Goal: Check status: Check status

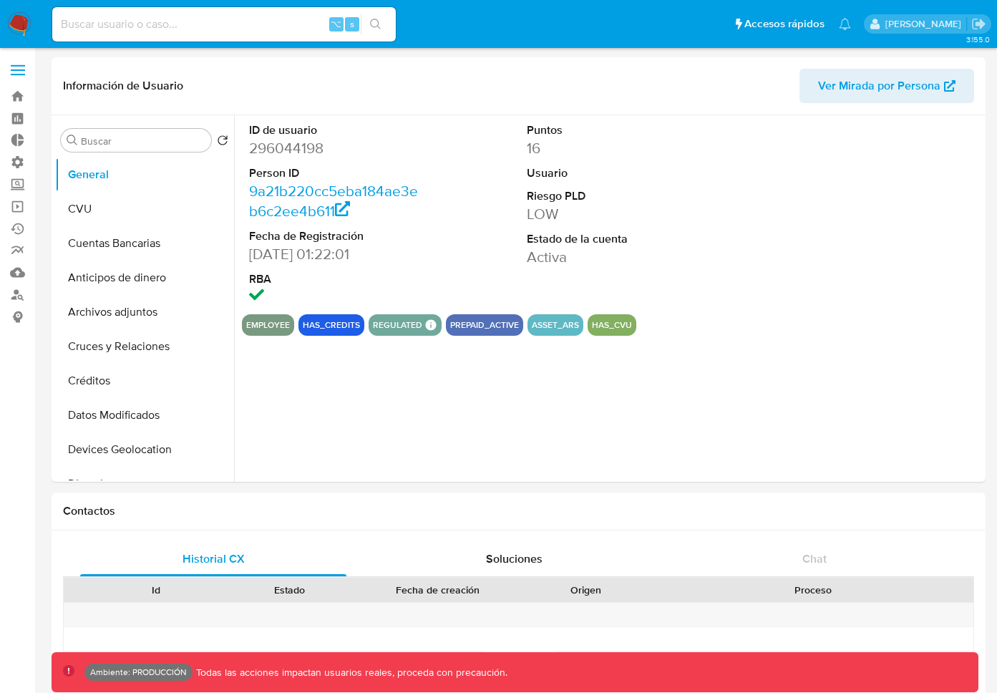
select select "10"
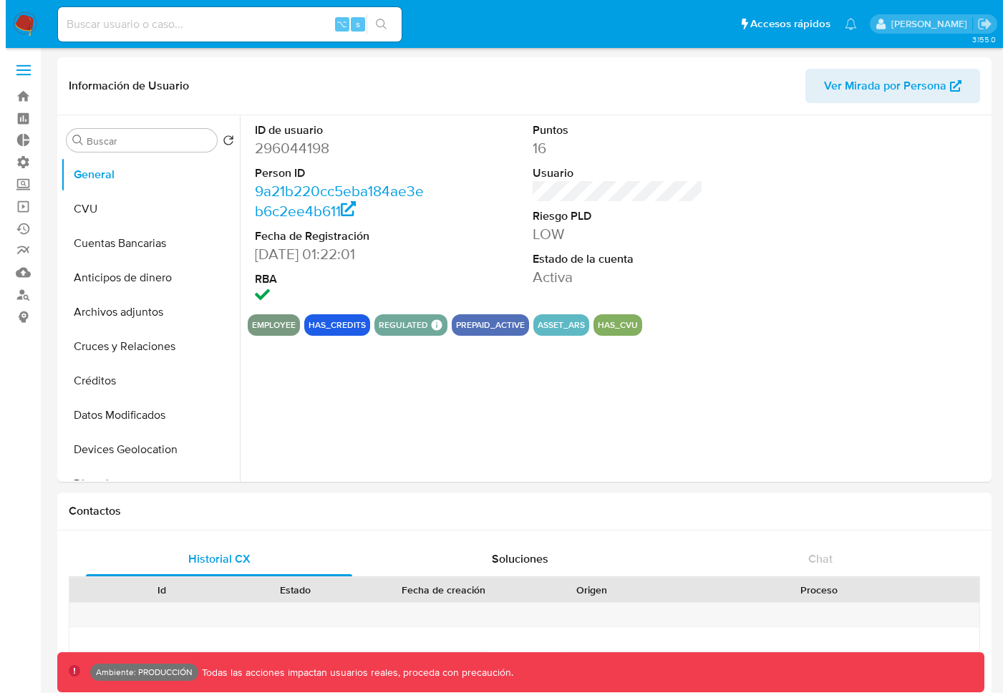
scroll to position [1250, 0]
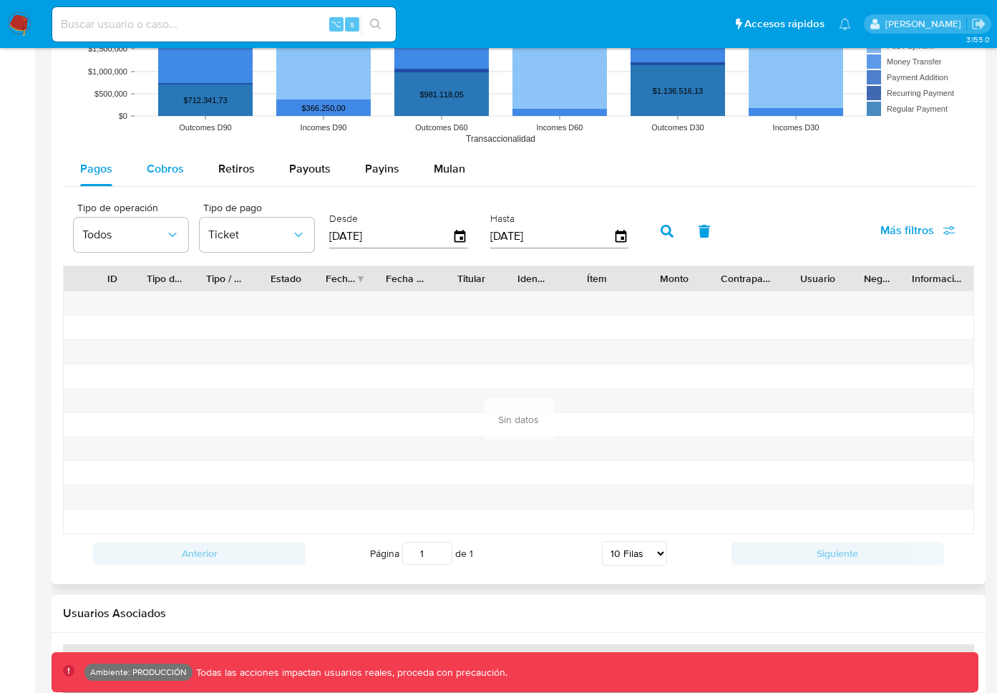
click at [177, 170] on span "Cobros" at bounding box center [165, 168] width 37 height 16
select select "10"
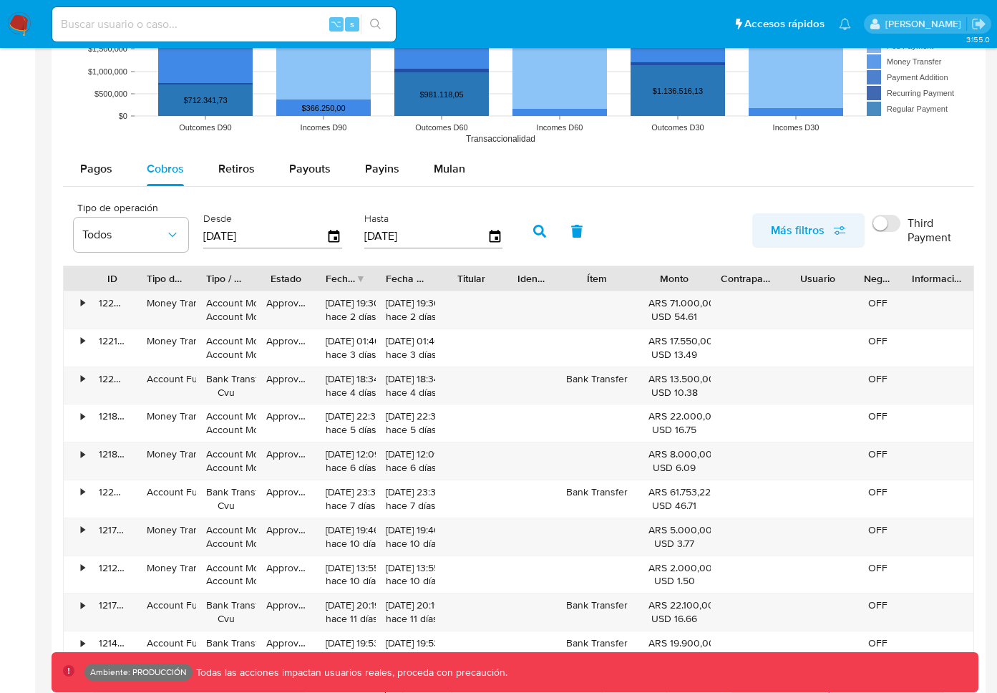
click at [815, 229] on span "Más filtros" at bounding box center [798, 230] width 54 height 34
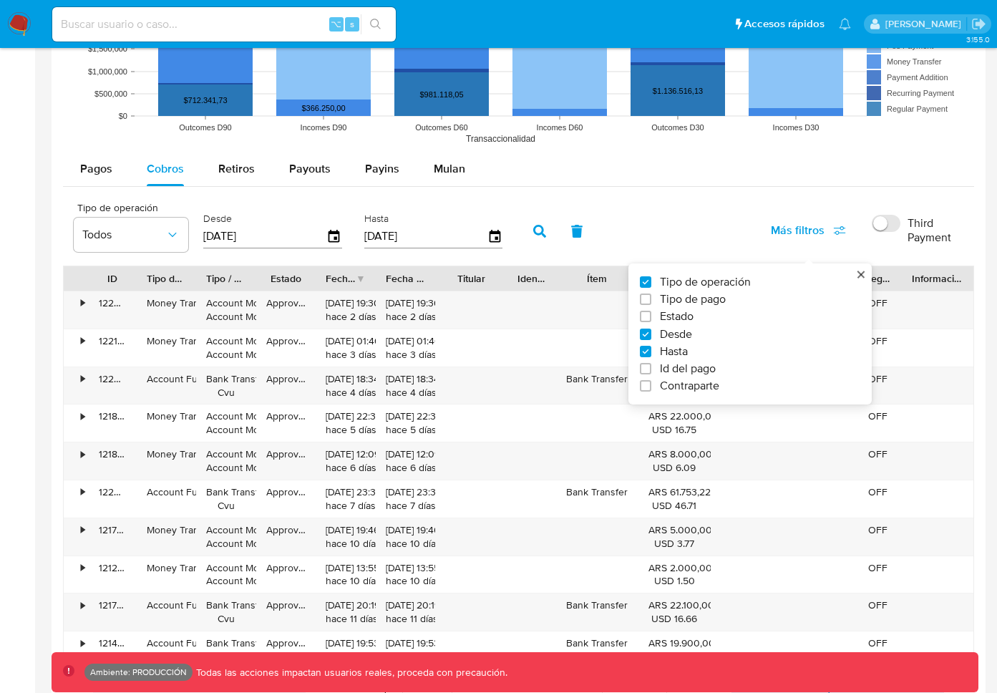
click at [697, 381] on span "Contraparte" at bounding box center [689, 386] width 59 height 14
click at [651, 381] on input "Contraparte" at bounding box center [645, 385] width 11 height 11
checkbox input "true"
click at [712, 190] on div "Pagos Cobros Retiros Payouts Payins Mulan Tipo de operación Todos Tipo de pago …" at bounding box center [518, 430] width 911 height 556
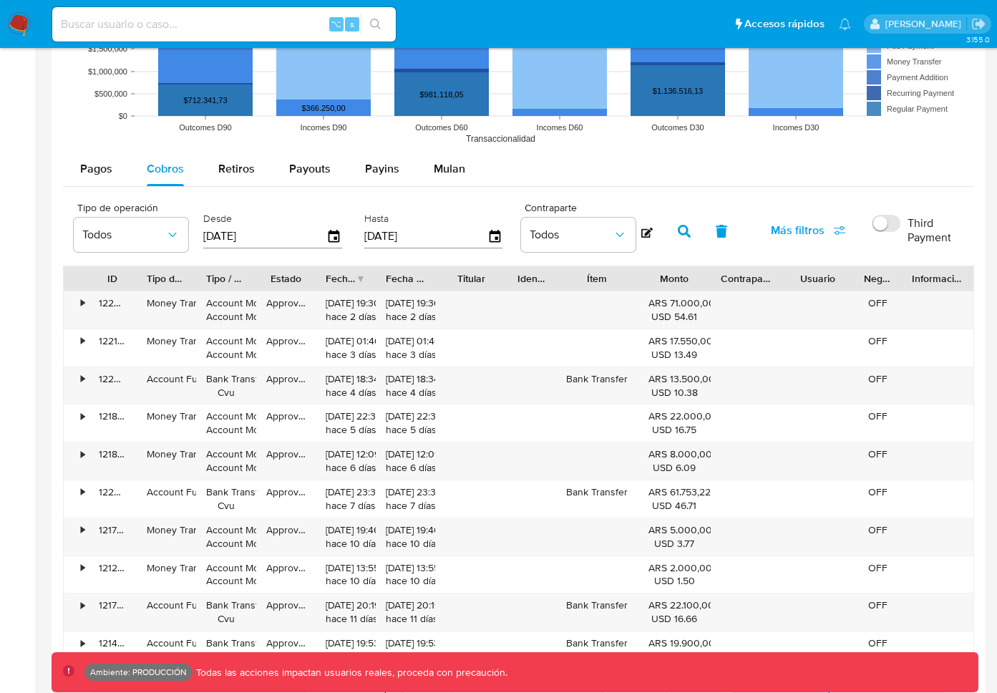
click at [882, 223] on input "Third Payment" at bounding box center [886, 223] width 29 height 17
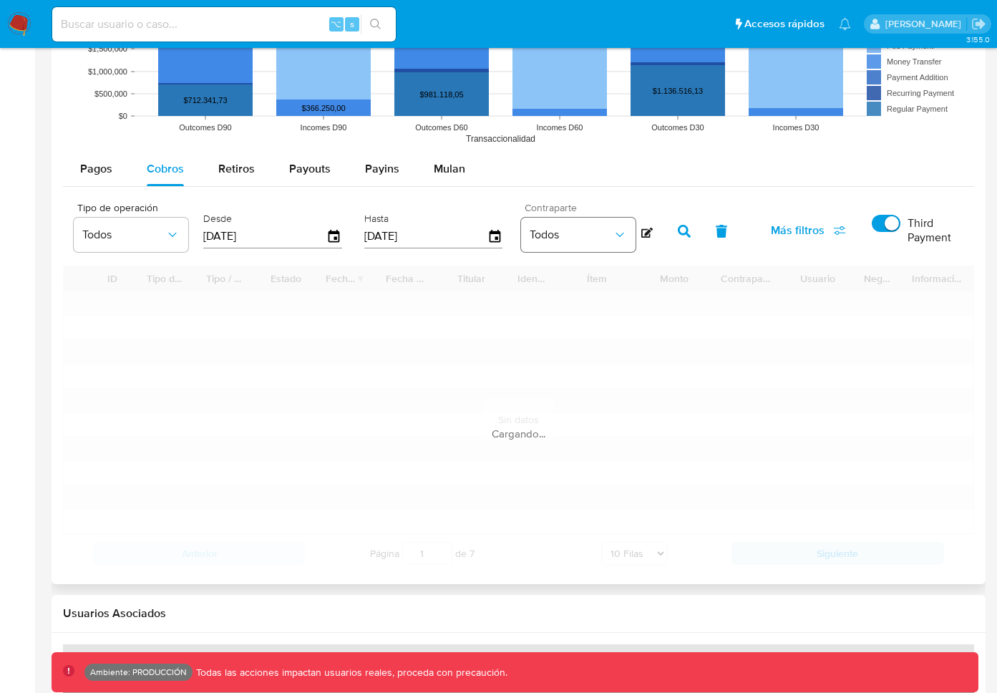
click at [583, 238] on span "Todos" at bounding box center [571, 235] width 83 height 14
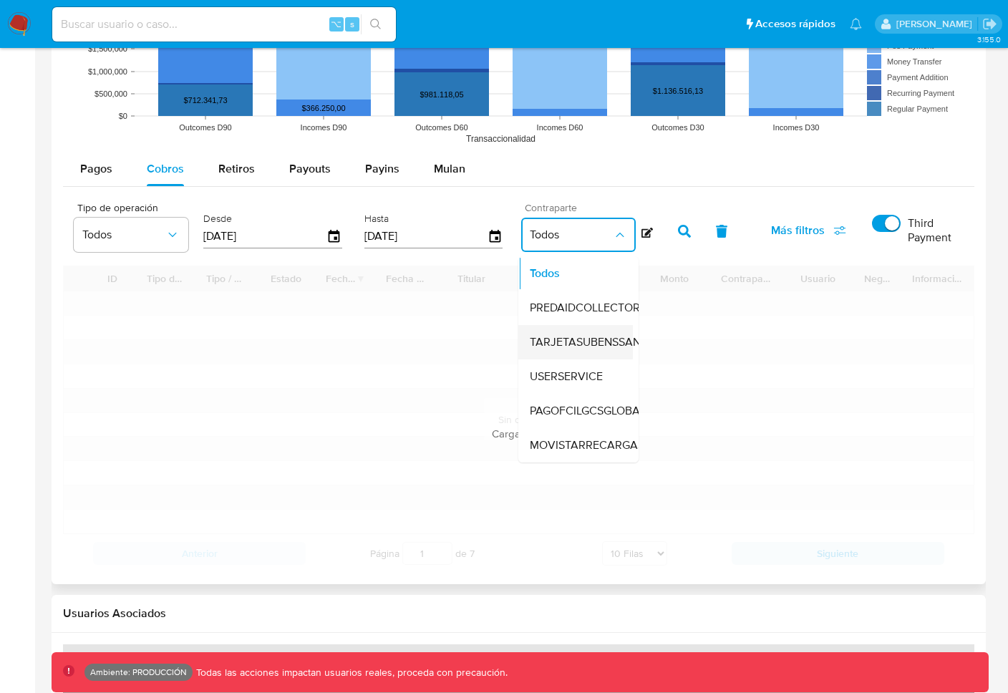
scroll to position [2, 0]
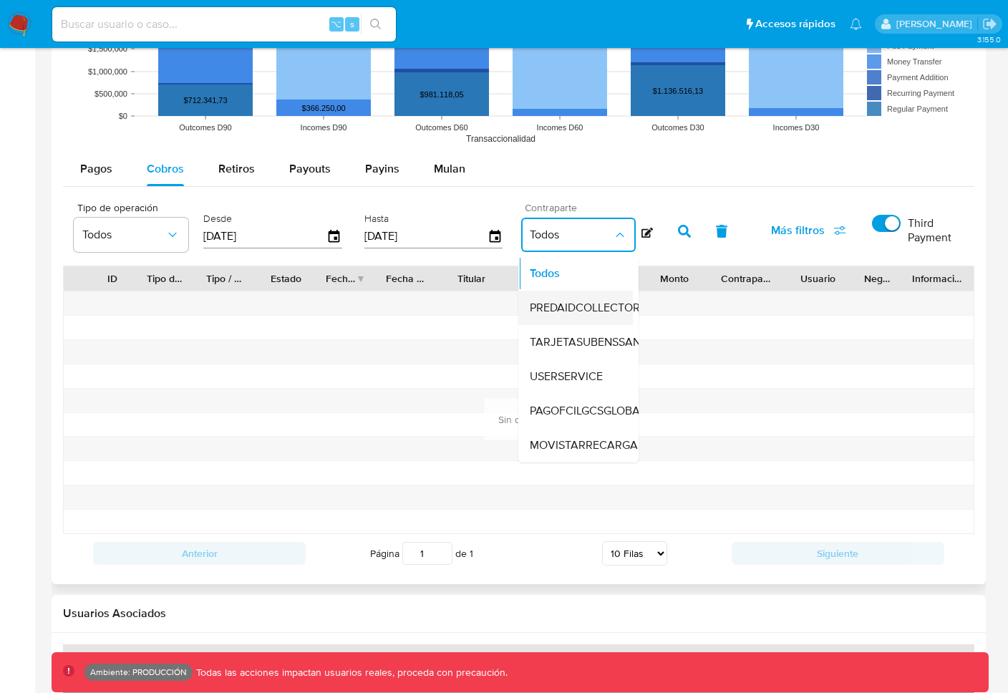
click at [583, 305] on span "PREDAIDCOLLECTOR" at bounding box center [585, 308] width 110 height 14
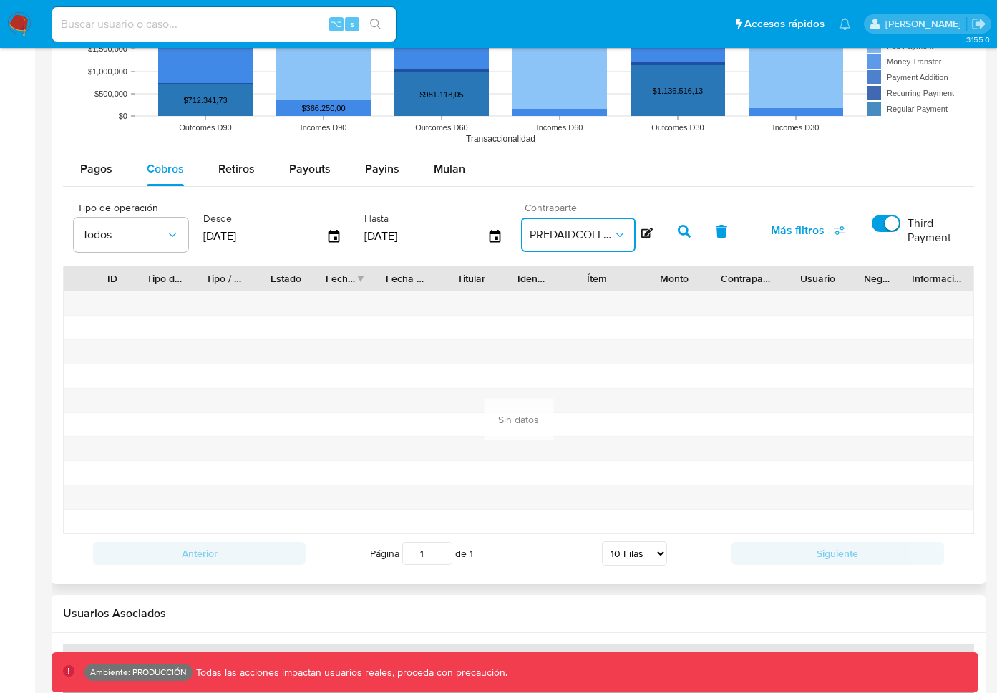
click at [894, 229] on input "Third Payment" at bounding box center [886, 223] width 29 height 17
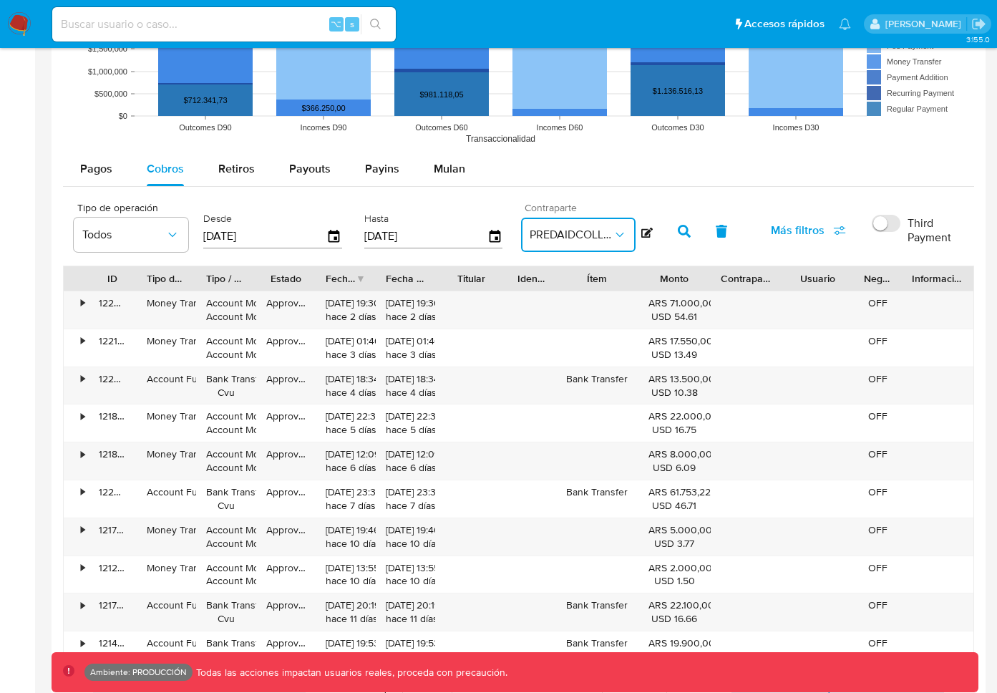
click at [541, 243] on button "PREDAIDCOLLECTOR" at bounding box center [578, 235] width 115 height 34
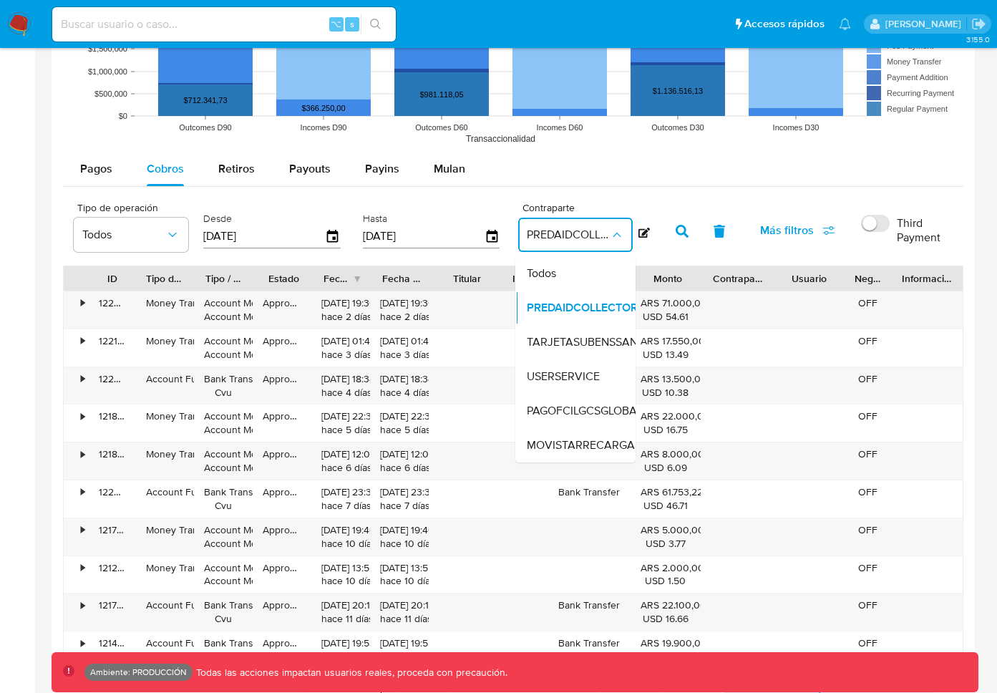
click at [890, 228] on input "Third Payment" at bounding box center [875, 223] width 29 height 17
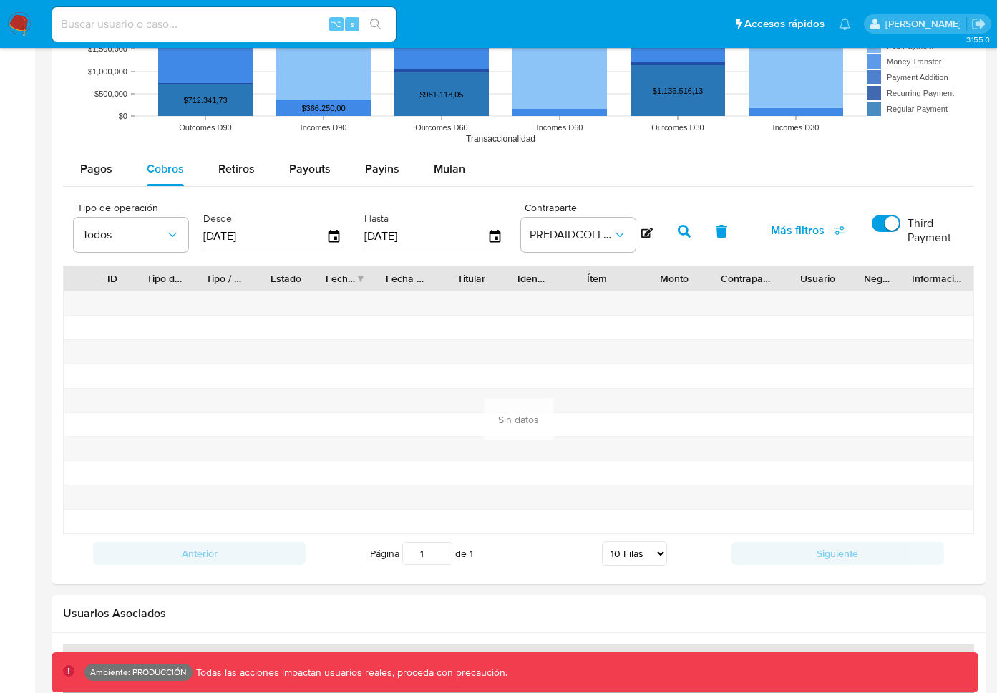
click at [794, 229] on span "Más filtros" at bounding box center [798, 230] width 54 height 34
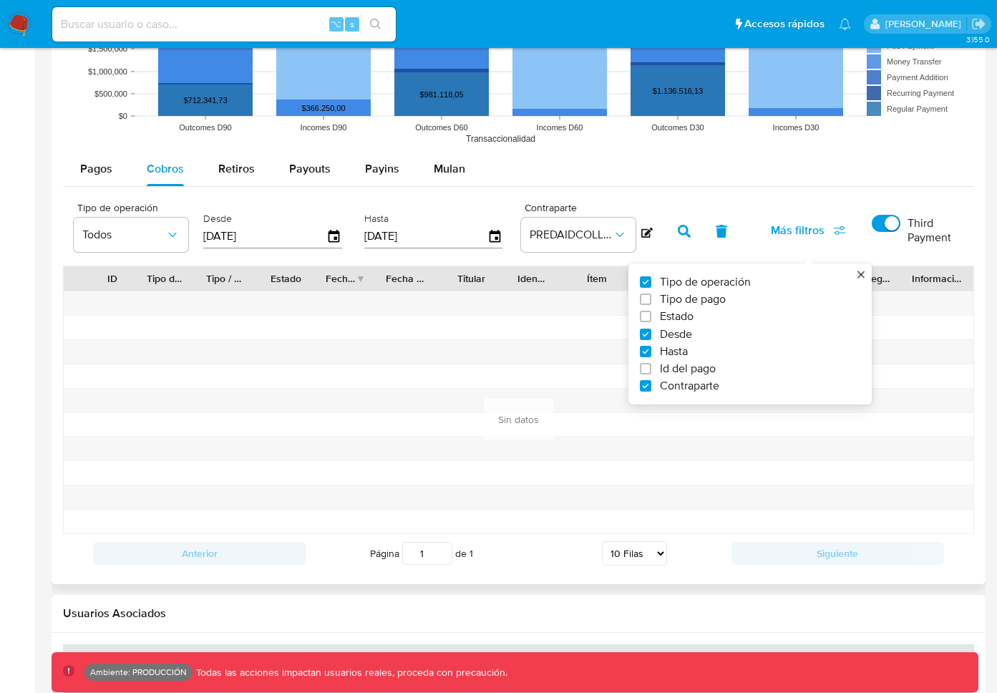
click at [801, 188] on div "Pagos Cobros Retiros Payouts Payins Mulan Tipo de operación Todos Tipo de pago …" at bounding box center [518, 362] width 911 height 421
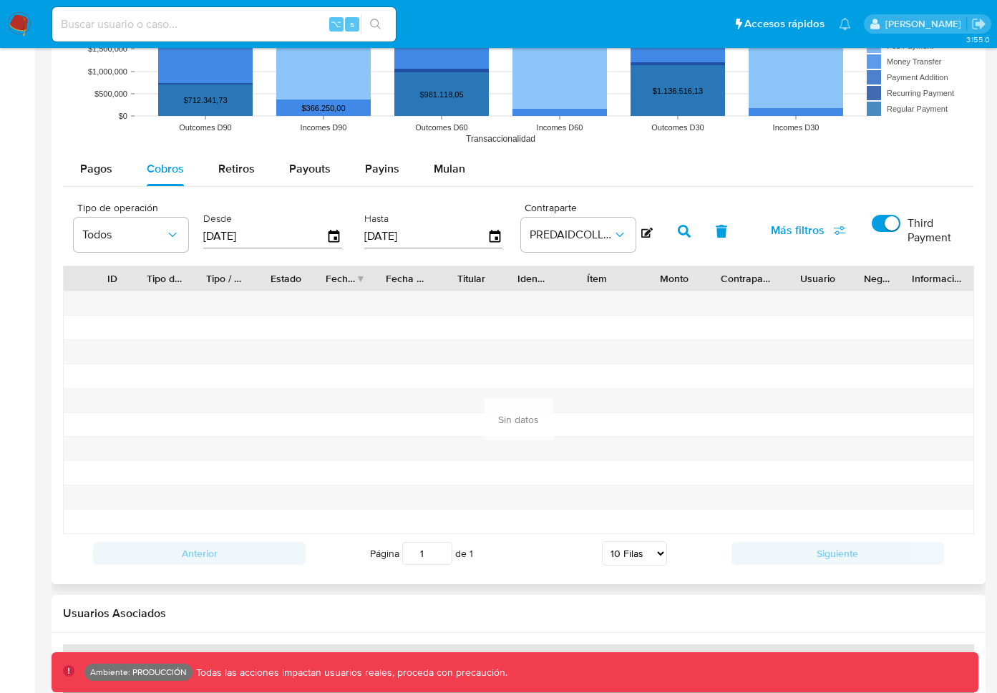
click at [882, 224] on input "Third Payment" at bounding box center [886, 223] width 29 height 17
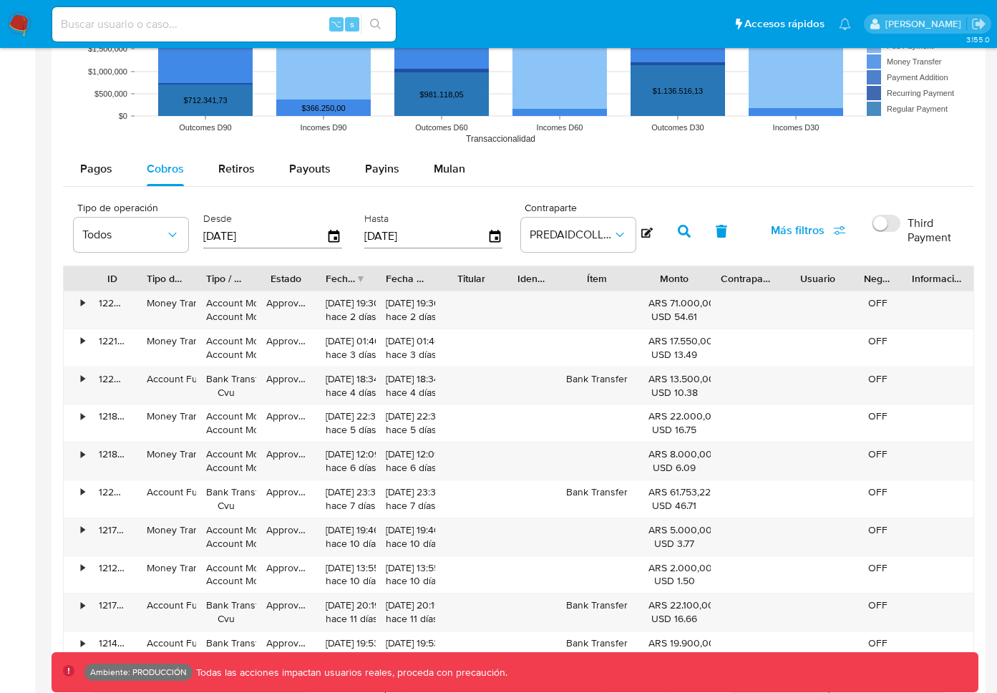
click at [887, 225] on input "Third Payment" at bounding box center [886, 223] width 29 height 17
checkbox input "true"
